Goal: Task Accomplishment & Management: Complete application form

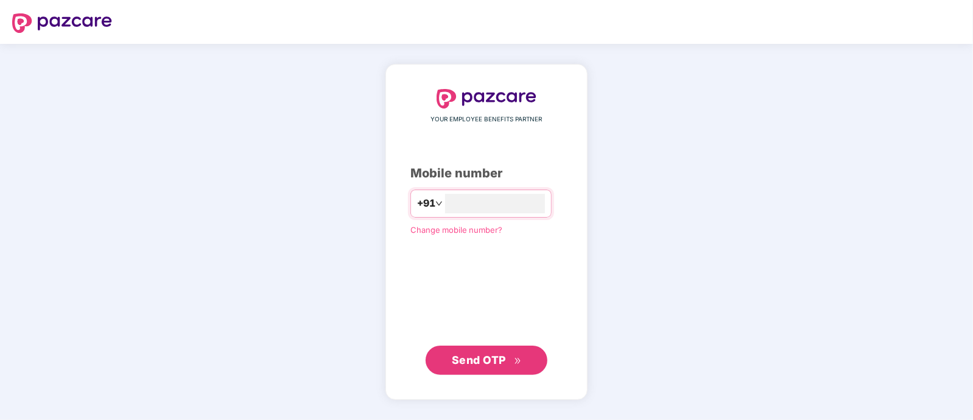
type input "**********"
click at [478, 355] on span "Send OTP" at bounding box center [479, 359] width 54 height 13
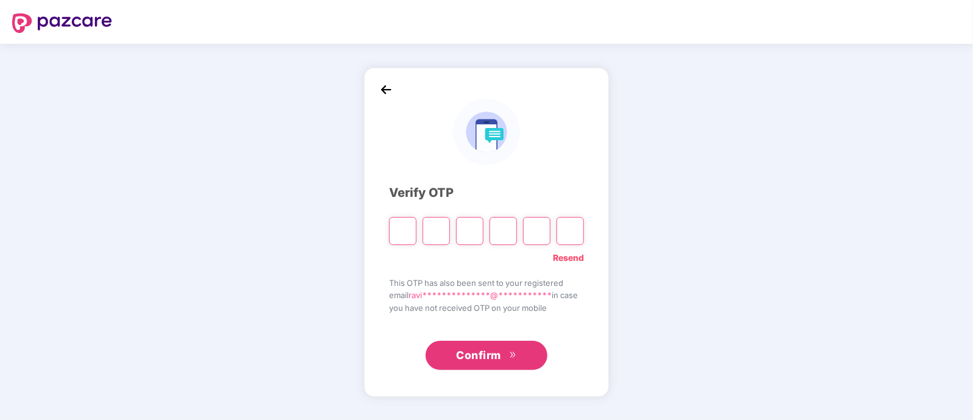
paste input "*"
type input "*"
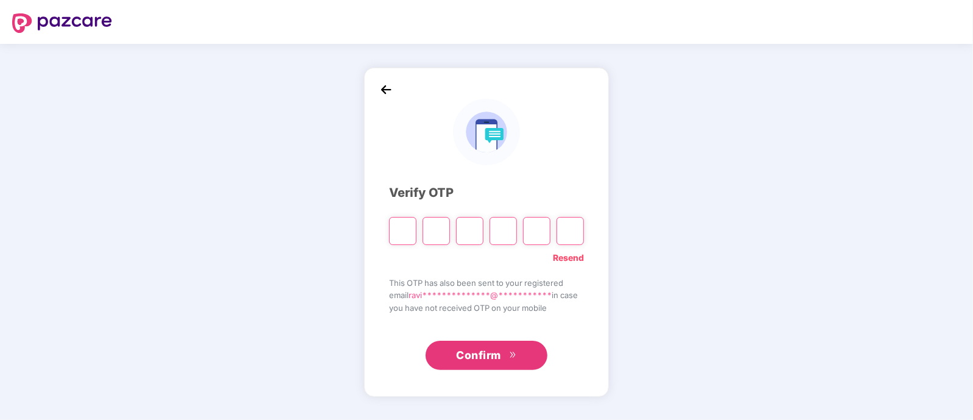
type input "*"
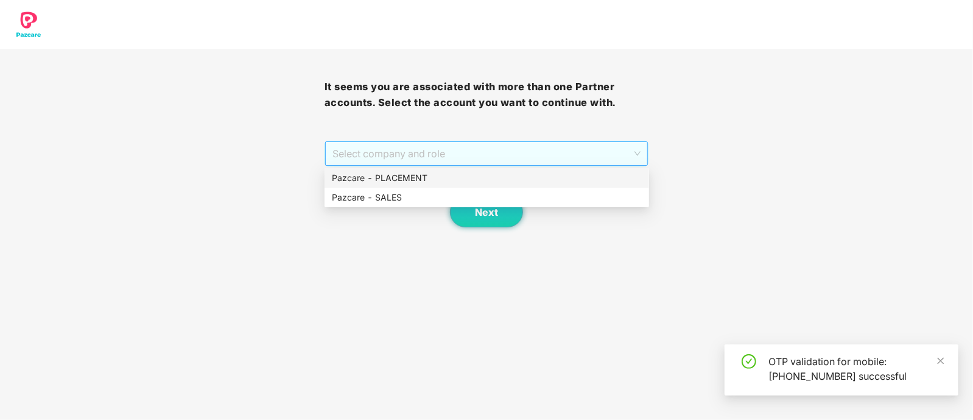
click at [493, 155] on span "Select company and role" at bounding box center [487, 153] width 309 height 23
click at [464, 179] on div "Pazcare - PLACEMENT" at bounding box center [487, 177] width 310 height 13
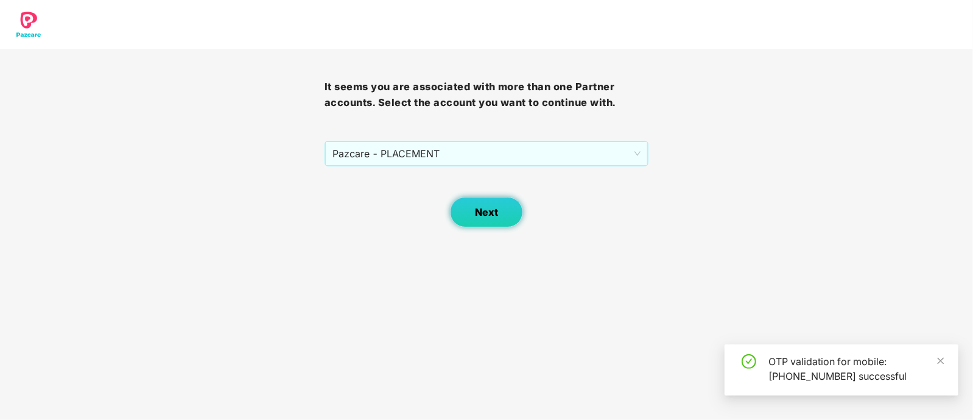
click at [485, 210] on span "Next" at bounding box center [486, 213] width 23 height 12
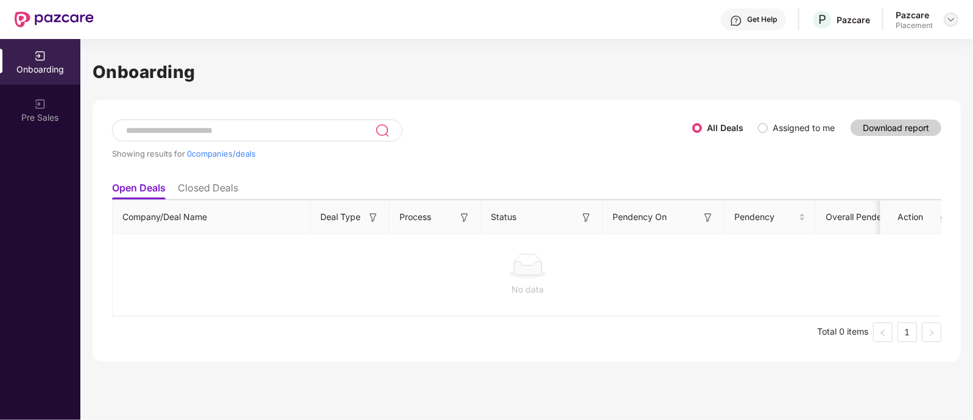
click at [950, 17] on img at bounding box center [952, 20] width 10 height 10
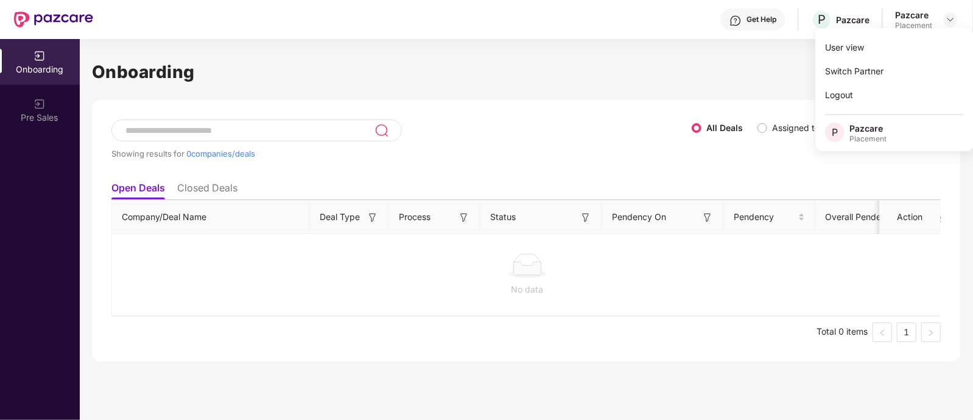
click at [579, 107] on div "Showing results for 0 companies/deals All Deals Assigned to me Download report …" at bounding box center [526, 230] width 869 height 261
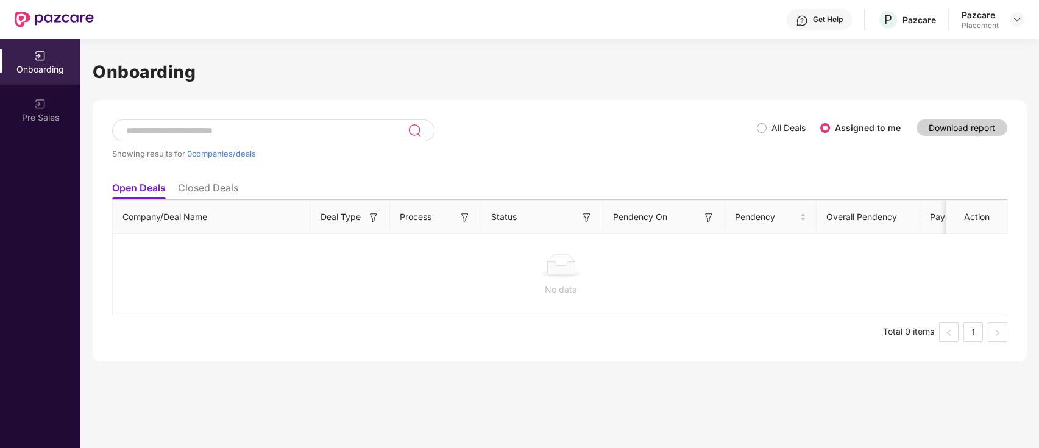
click at [444, 139] on div "Showing results for 0 companies/deals" at bounding box center [434, 147] width 645 height 56
click at [972, 333] on link "1" at bounding box center [973, 332] width 18 height 18
click at [1001, 331] on ul "Total 0 items 1" at bounding box center [559, 331] width 895 height 19
click at [805, 363] on div "Onboarding Showing results for 0 companies/deals All Deals Assigned to me Downl…" at bounding box center [559, 243] width 958 height 409
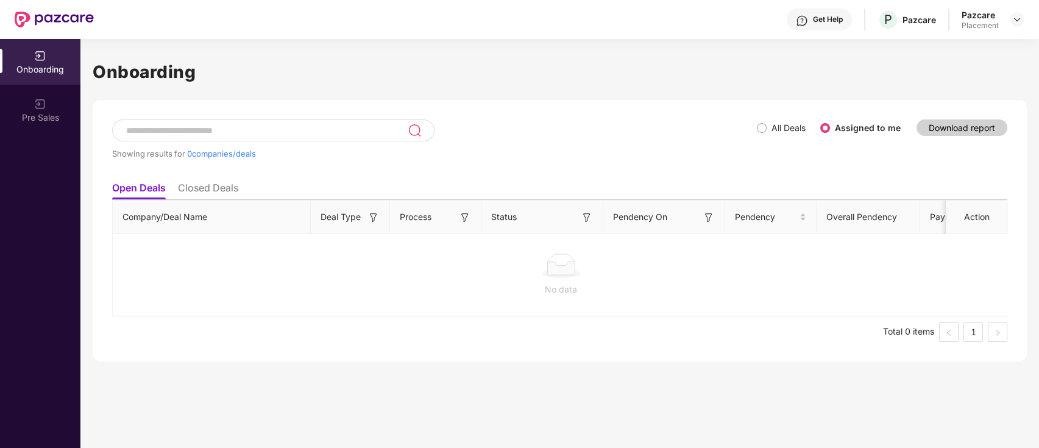
click at [770, 129] on span "All Deals" at bounding box center [788, 127] width 44 height 13
